Goal: Task Accomplishment & Management: Use online tool/utility

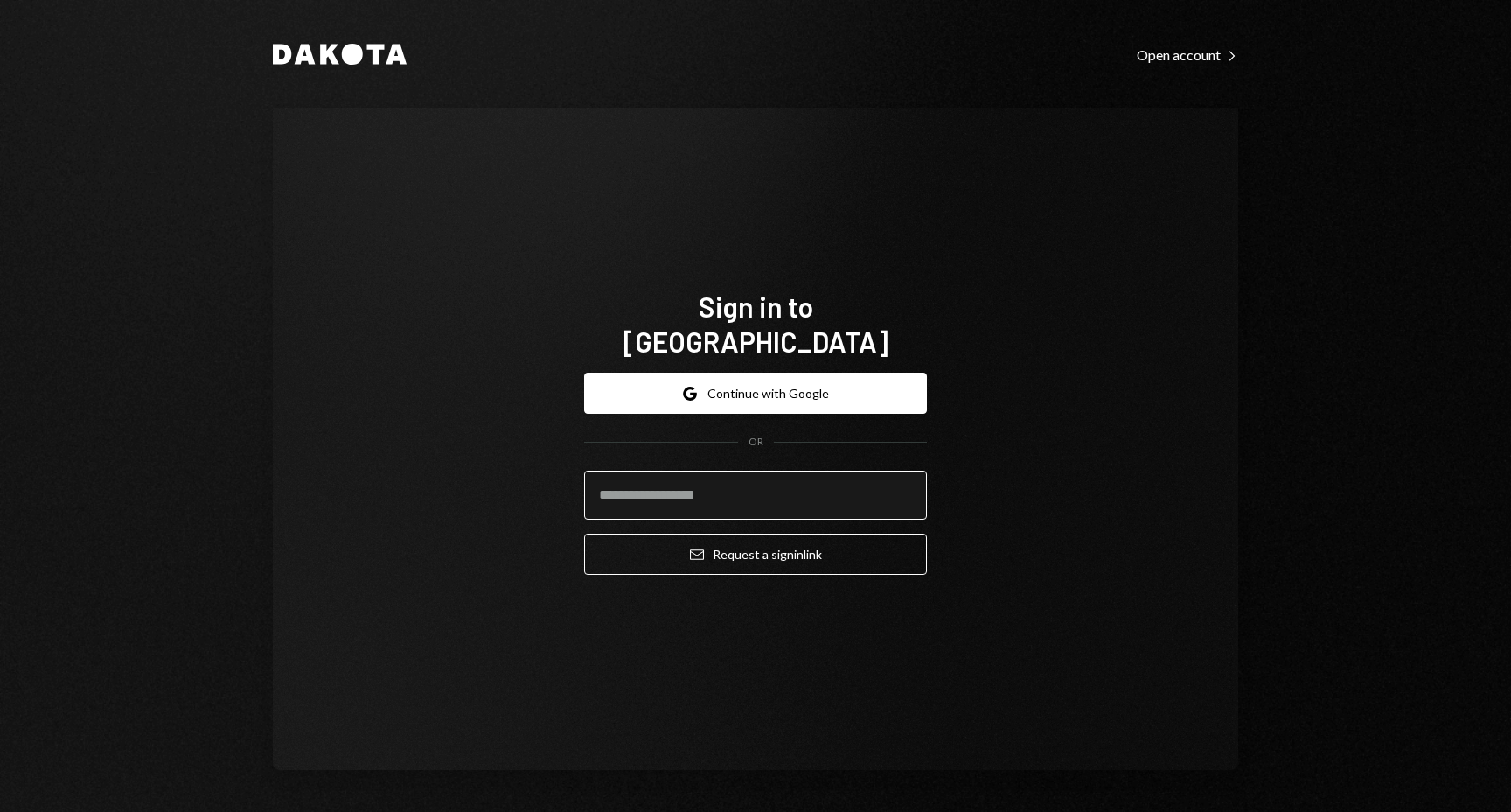
click at [927, 519] on input "email" at bounding box center [755, 495] width 343 height 49
click at [906, 519] on input "email" at bounding box center [755, 495] width 343 height 49
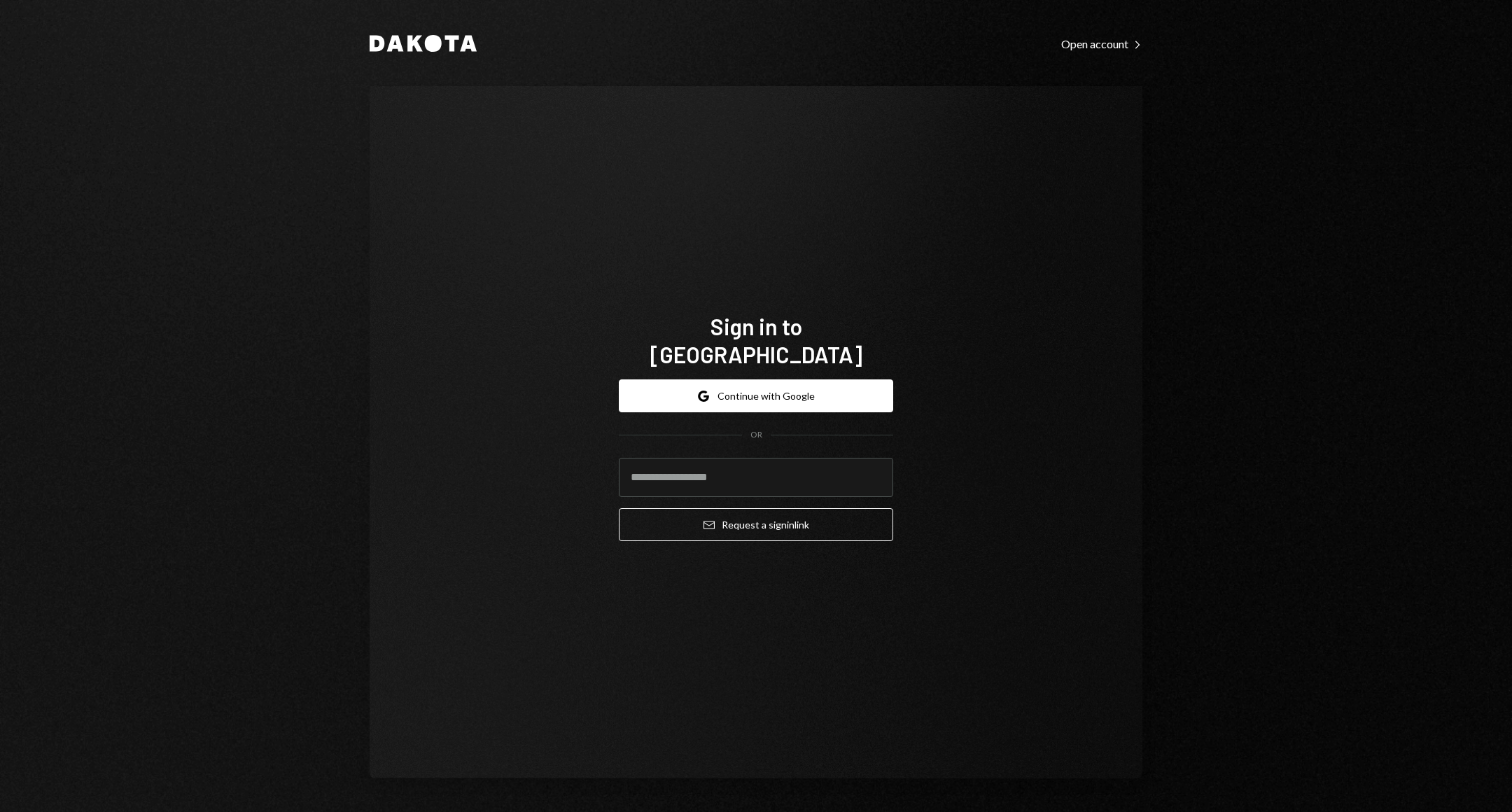
click at [1019, 483] on div "Sign in to Dakota Google Continue with Google OR Email Request a sign in link" at bounding box center [756, 432] width 773 height 693
click at [728, 458] on input "email" at bounding box center [756, 477] width 274 height 40
type input "**********"
click at [784, 509] on button "Email Request a sign in link" at bounding box center [756, 525] width 274 height 33
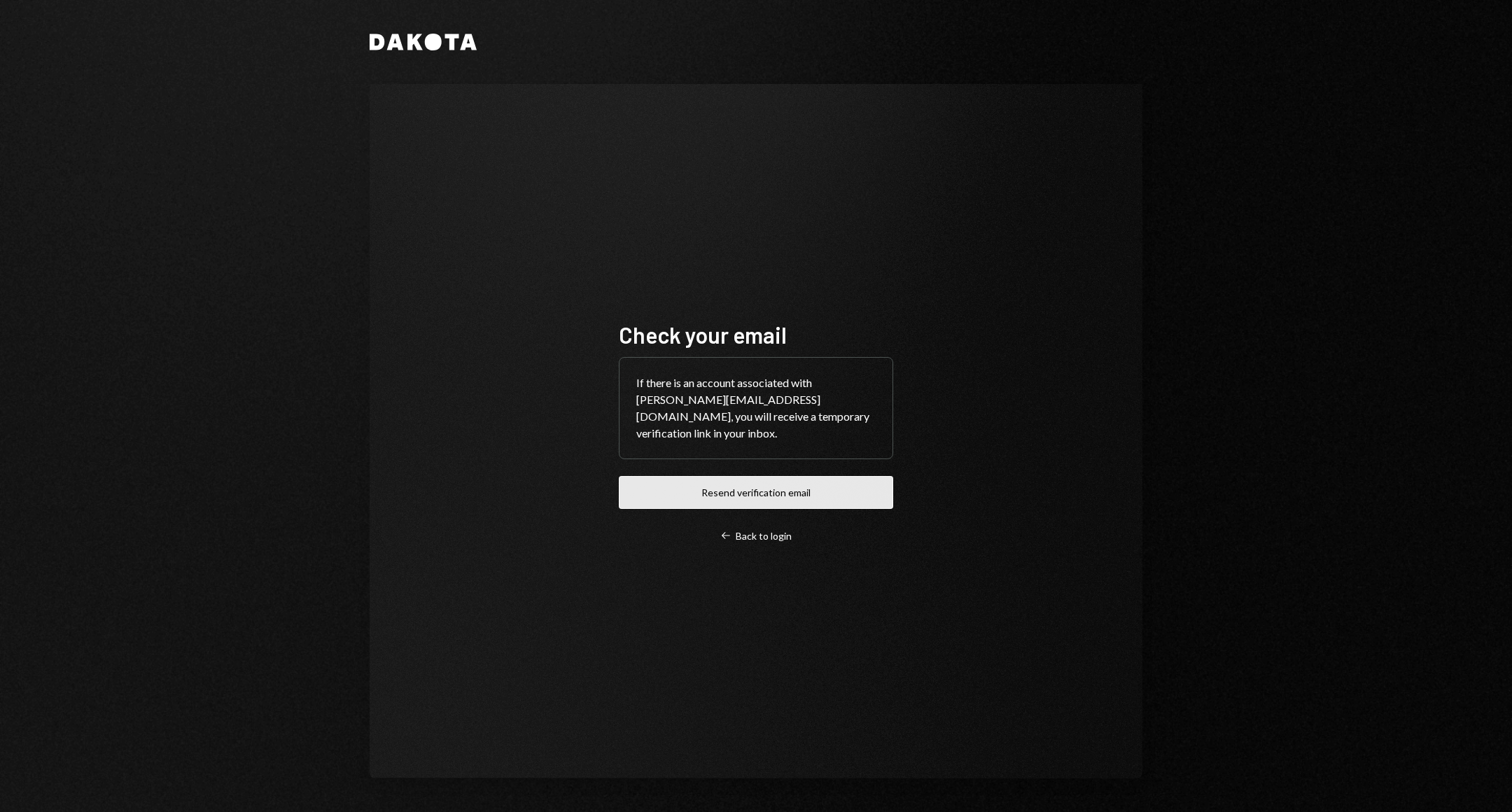
click at [814, 476] on button "Resend verification email" at bounding box center [756, 492] width 274 height 33
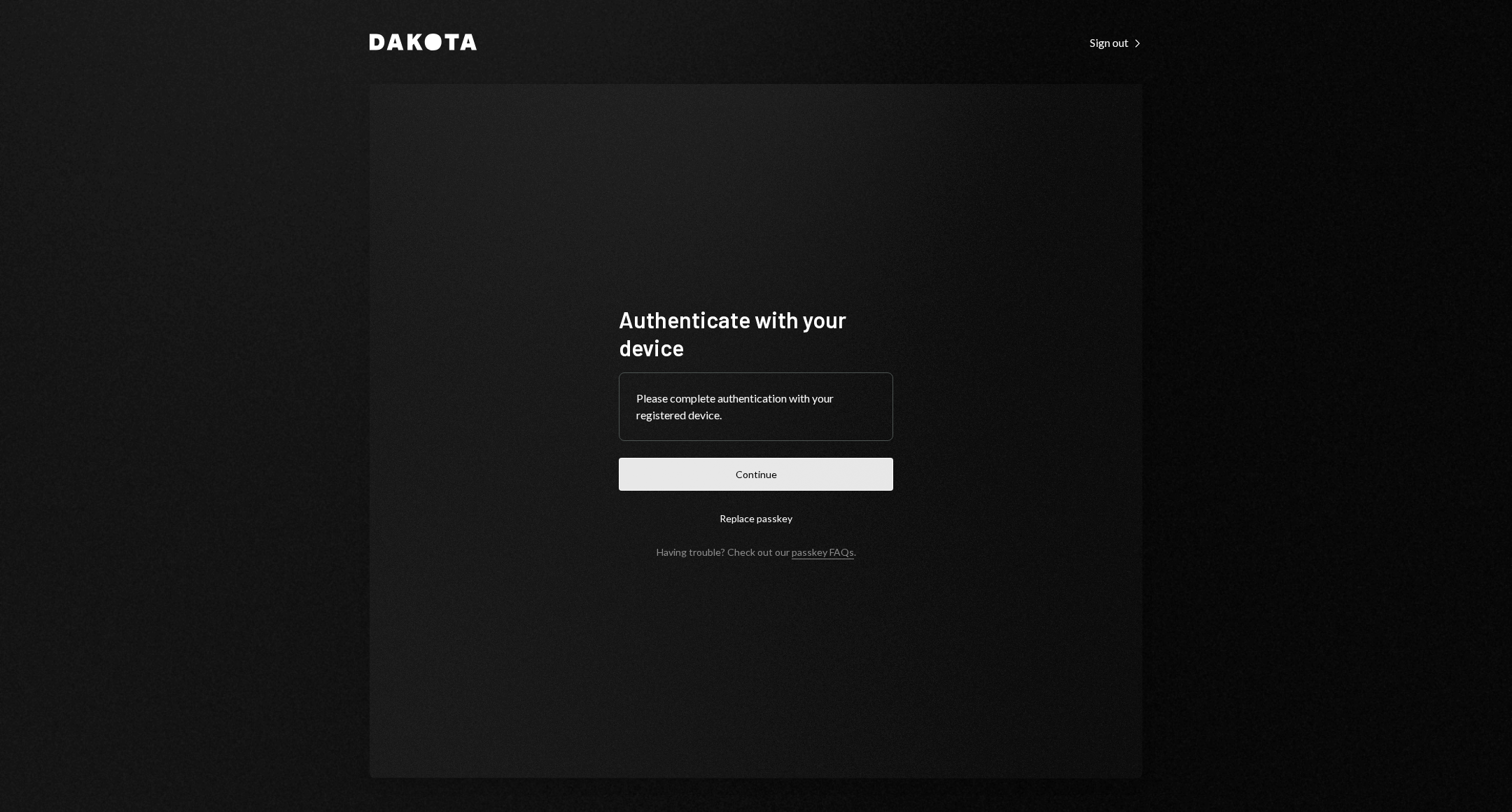
click at [781, 490] on button "Continue" at bounding box center [756, 474] width 274 height 33
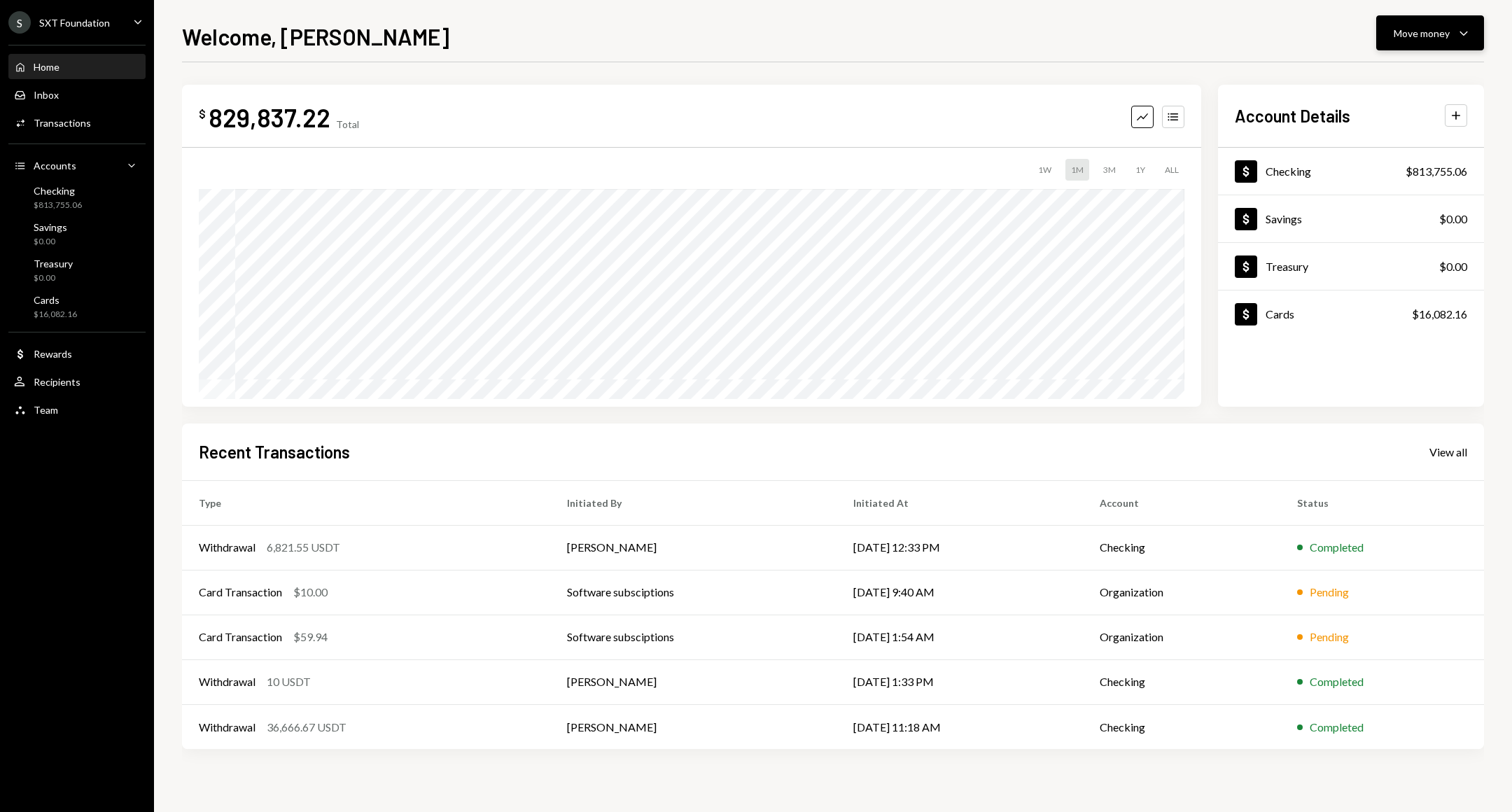
click at [1457, 22] on button "Move money Caret Down" at bounding box center [1431, 33] width 108 height 35
click at [1412, 65] on div "Withdraw Send" at bounding box center [1409, 75] width 140 height 31
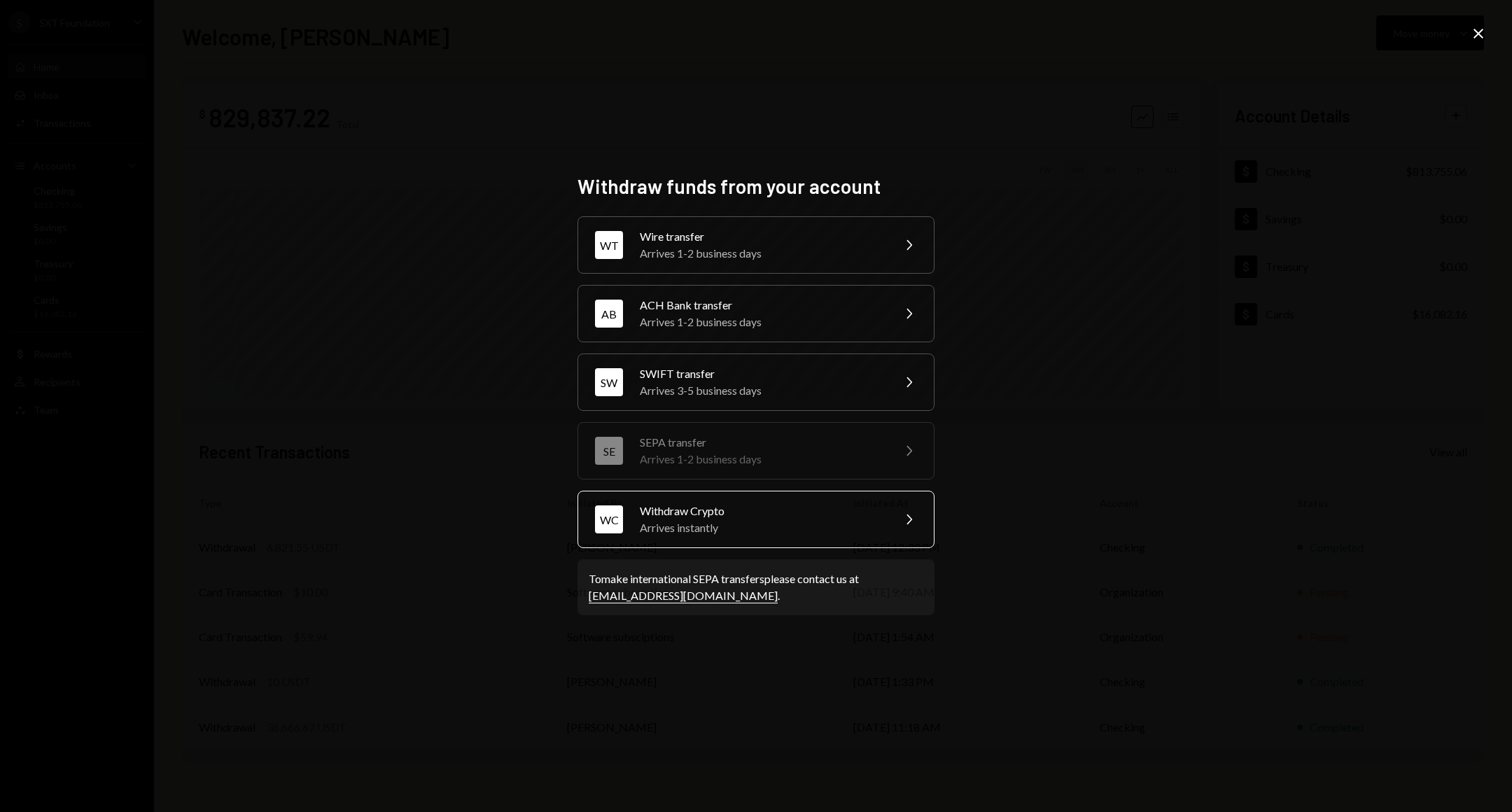
click at [731, 532] on div "Arrives instantly" at bounding box center [762, 528] width 243 height 17
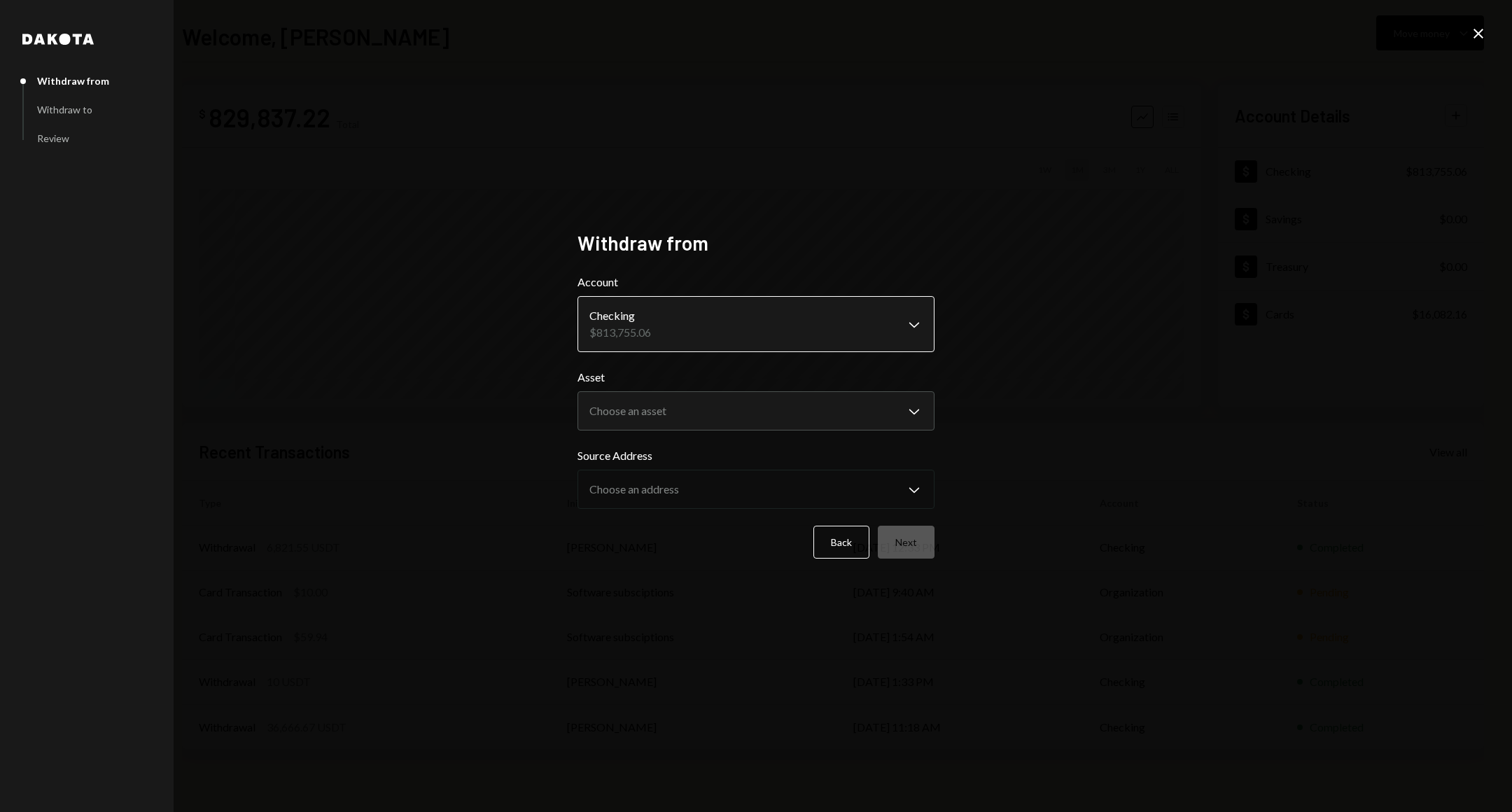
click at [809, 319] on body "S SXT Foundation Caret Down Home Home Inbox Inbox Activities Transactions Accou…" at bounding box center [756, 406] width 1512 height 812
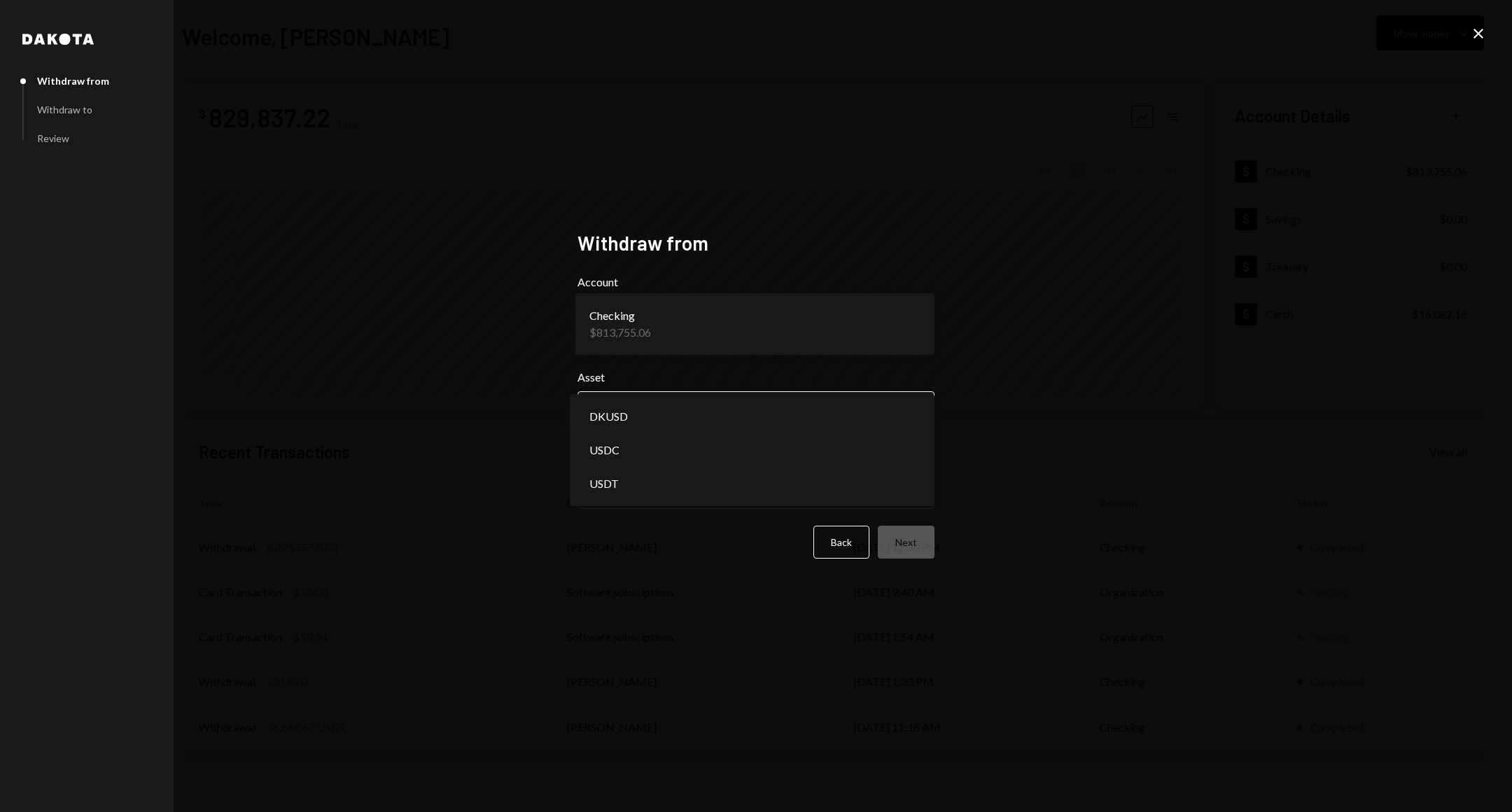
click at [814, 417] on body "S SXT Foundation Caret Down Home Home Inbox Inbox Activities Transactions Accou…" at bounding box center [756, 406] width 1512 height 812
select select "****"
click at [915, 531] on button "Next" at bounding box center [906, 542] width 57 height 33
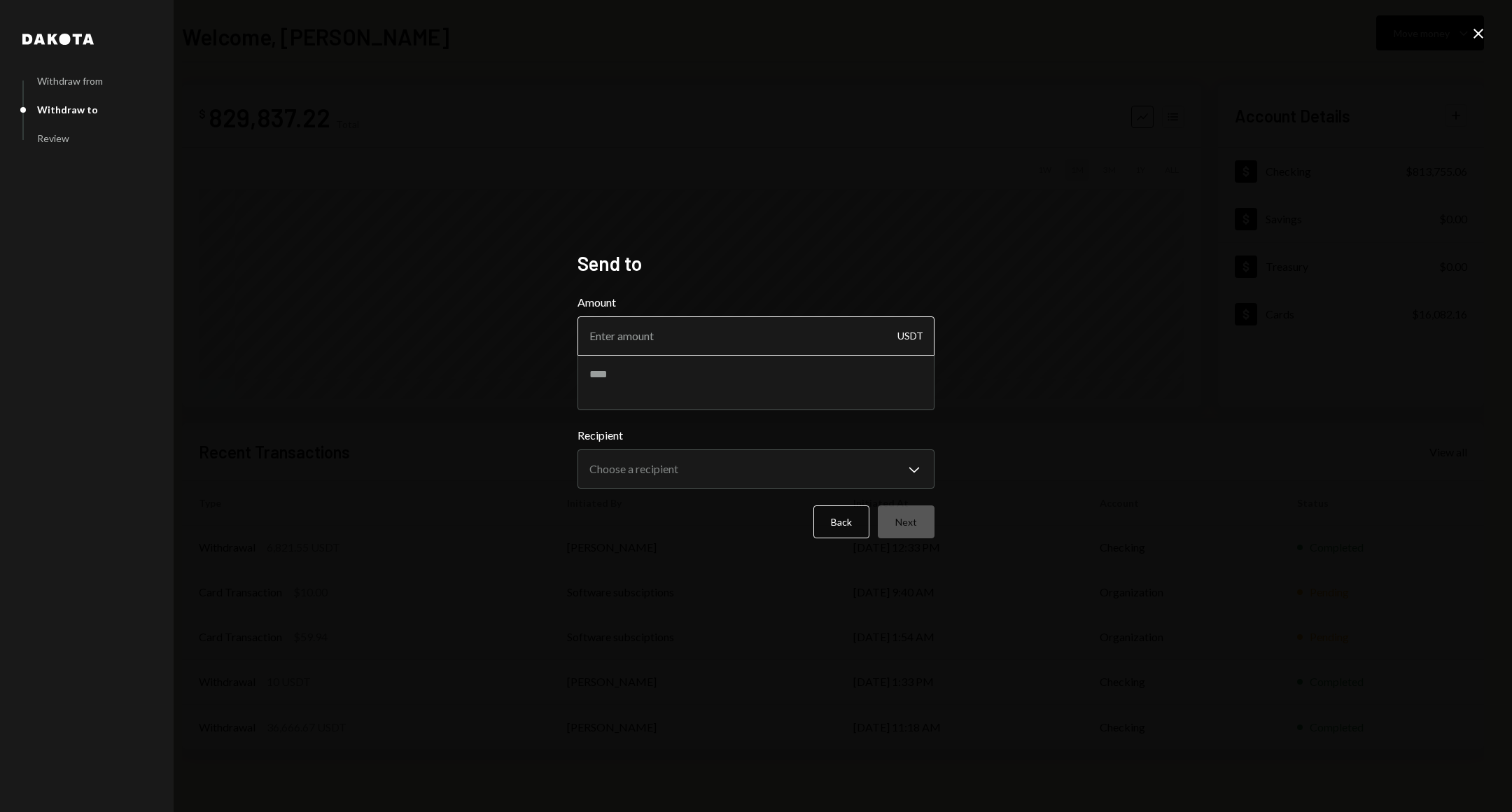
click at [844, 344] on input "Amount" at bounding box center [756, 336] width 357 height 40
type input "15"
